Goal: Information Seeking & Learning: Learn about a topic

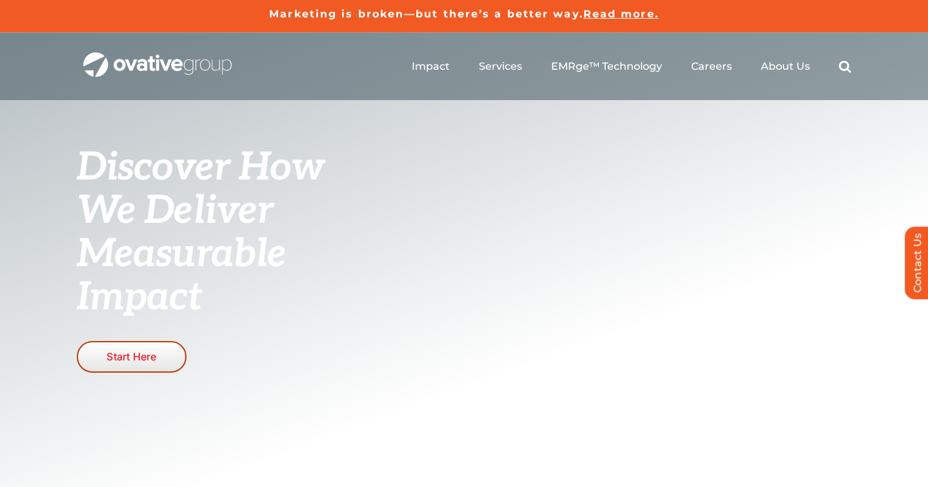
click at [128, 356] on span "Start Here" at bounding box center [131, 356] width 50 height 13
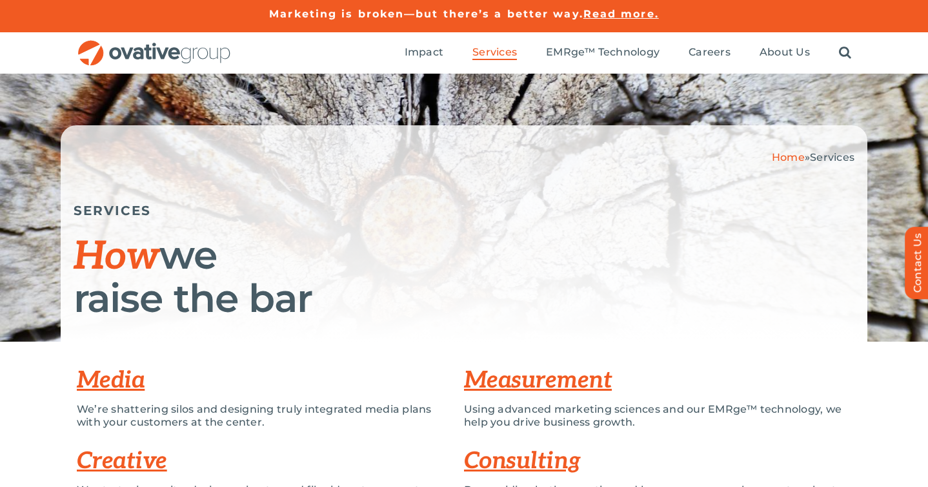
click at [549, 382] on link "Measurement" at bounding box center [538, 380] width 148 height 28
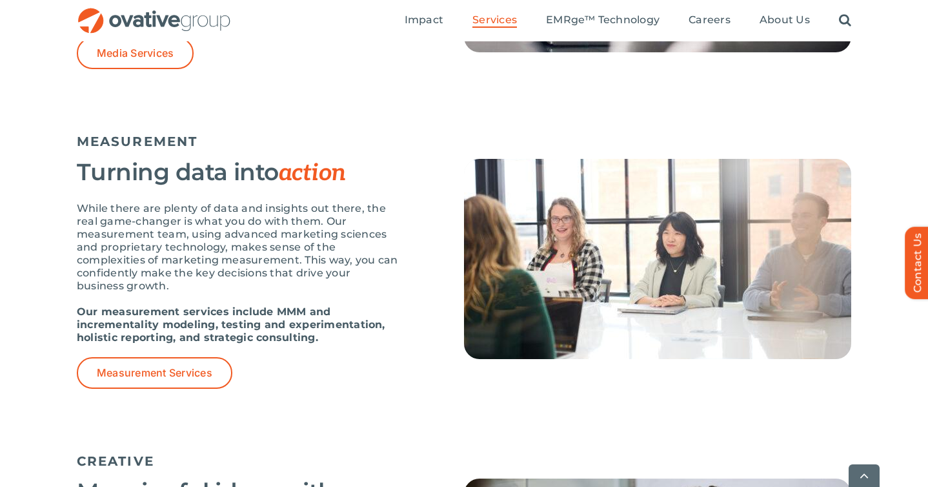
scroll to position [1095, 0]
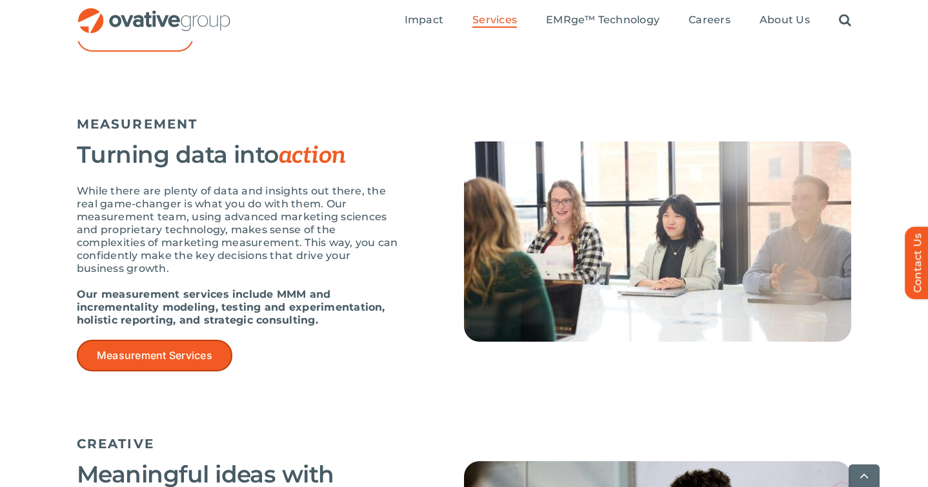
click at [199, 368] on link "Measurement Services" at bounding box center [155, 355] width 156 height 32
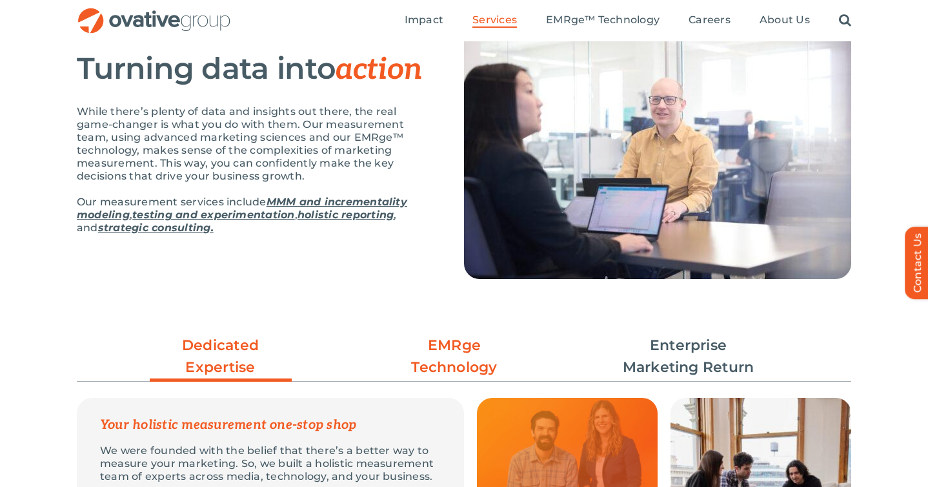
scroll to position [113, 0]
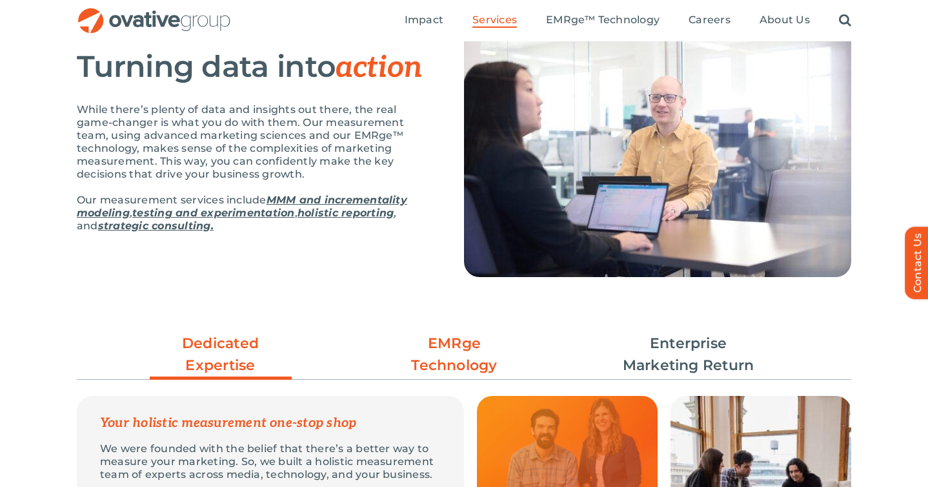
click at [449, 359] on link "EMRge Technology" at bounding box center [454, 354] width 142 height 44
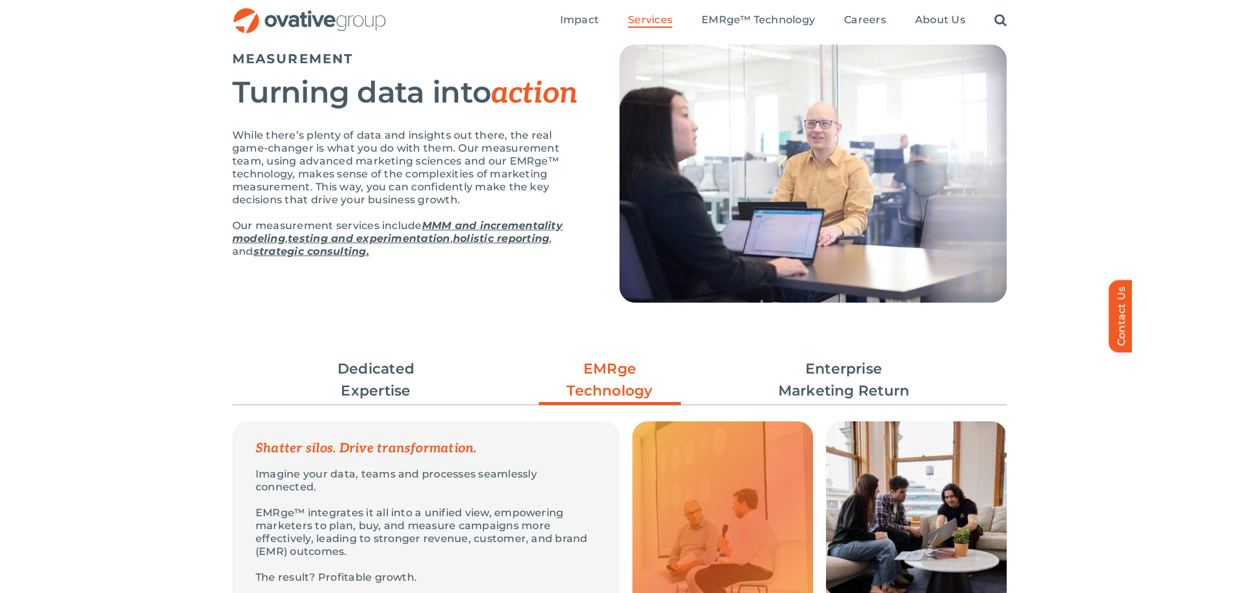
scroll to position [91, 0]
